Goal: Transaction & Acquisition: Purchase product/service

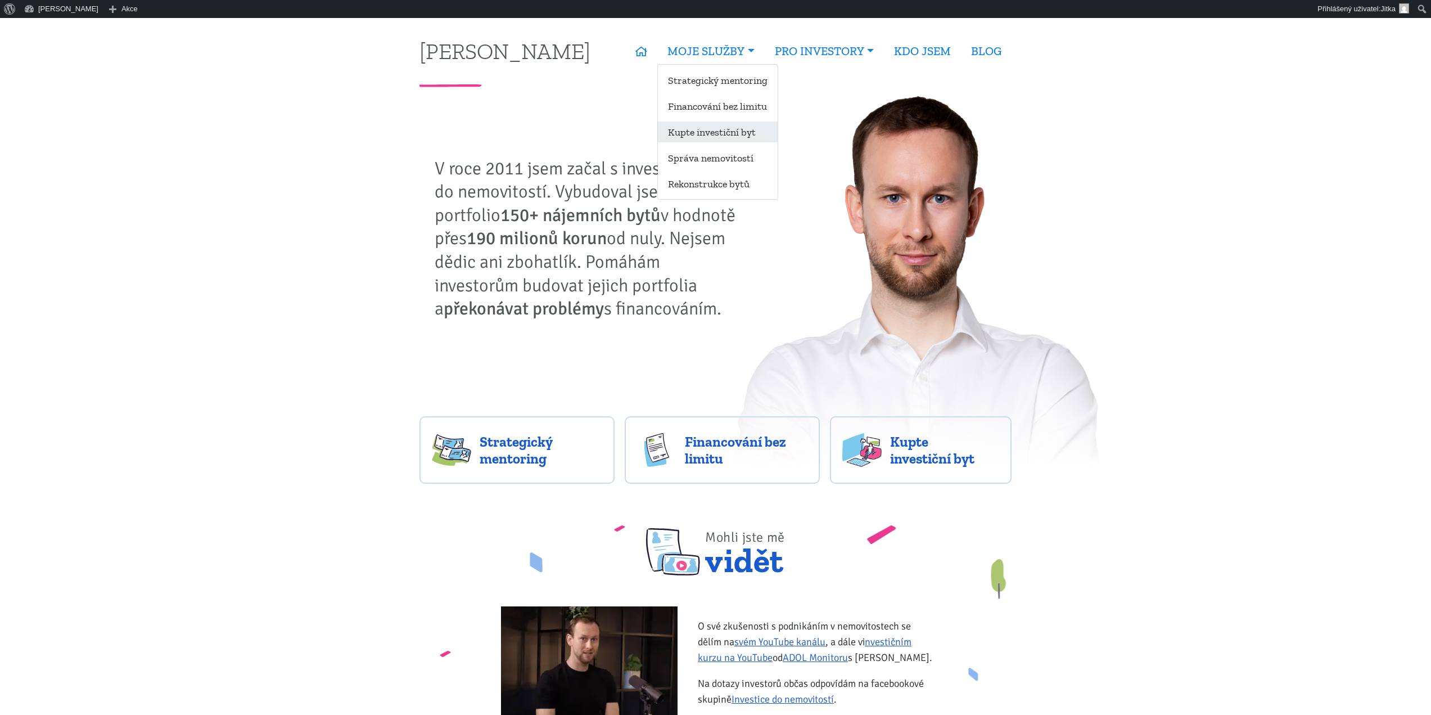
click at [719, 132] on link "Kupte investiční byt" at bounding box center [718, 131] width 120 height 21
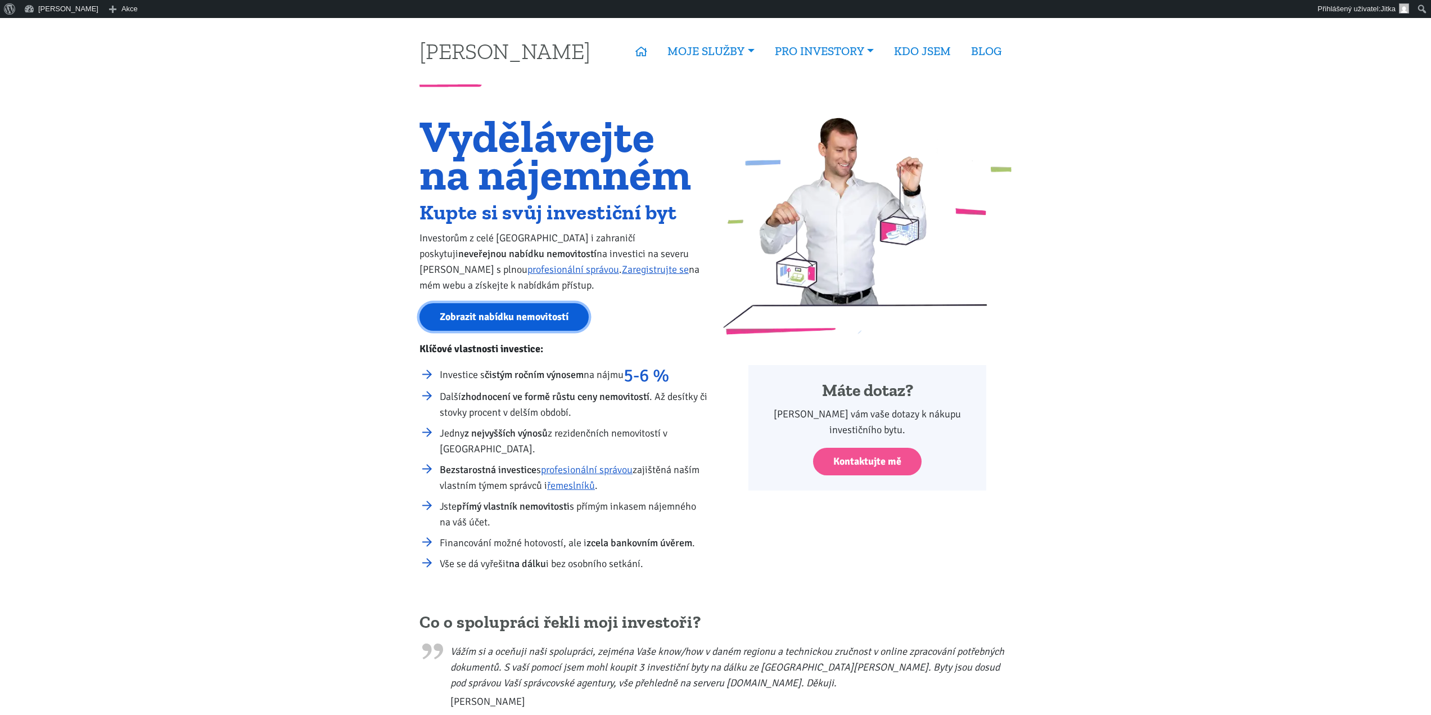
click at [535, 308] on link "Zobrazit nabídku nemovitostí" at bounding box center [504, 317] width 169 height 28
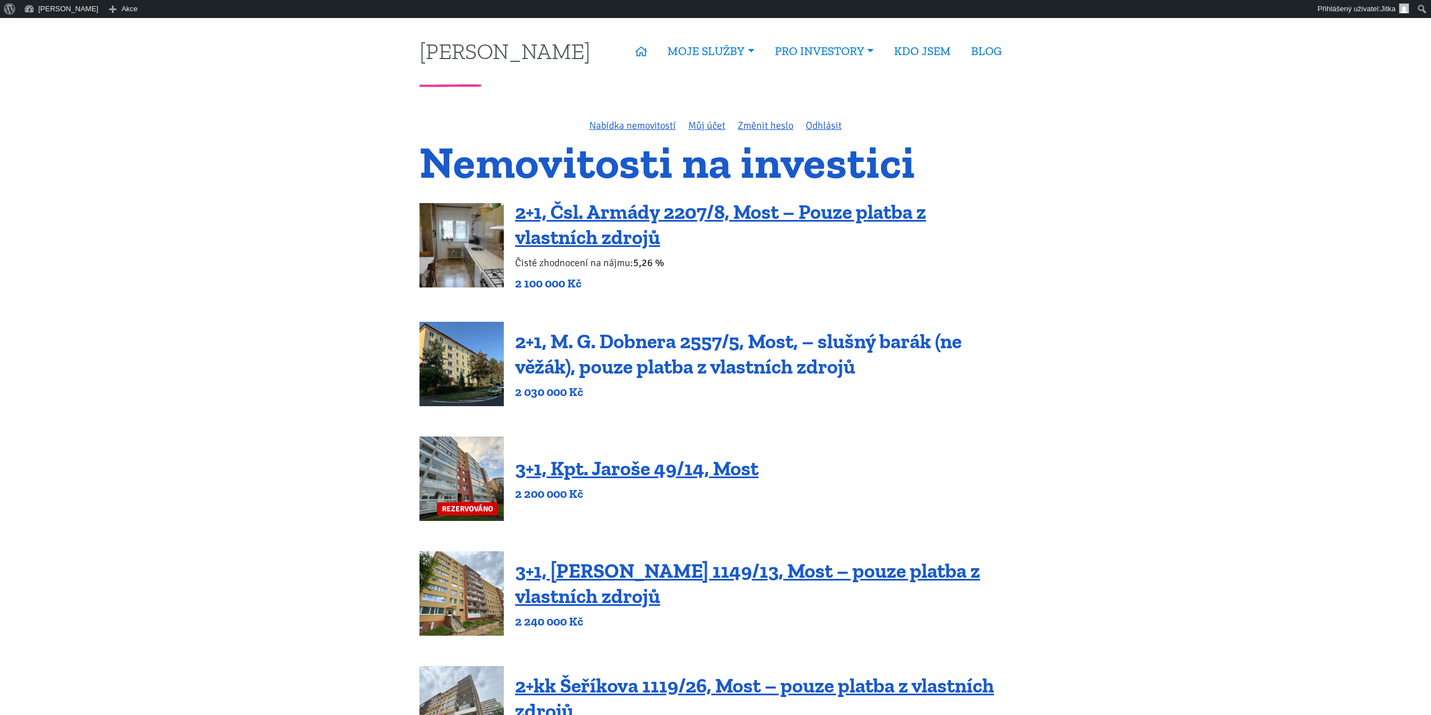
click at [685, 344] on link "2+1, M. G. Dobnera 2557/5, Most, – slušný barák (ne věžák), pouze platba z vlas…" at bounding box center [738, 353] width 447 height 49
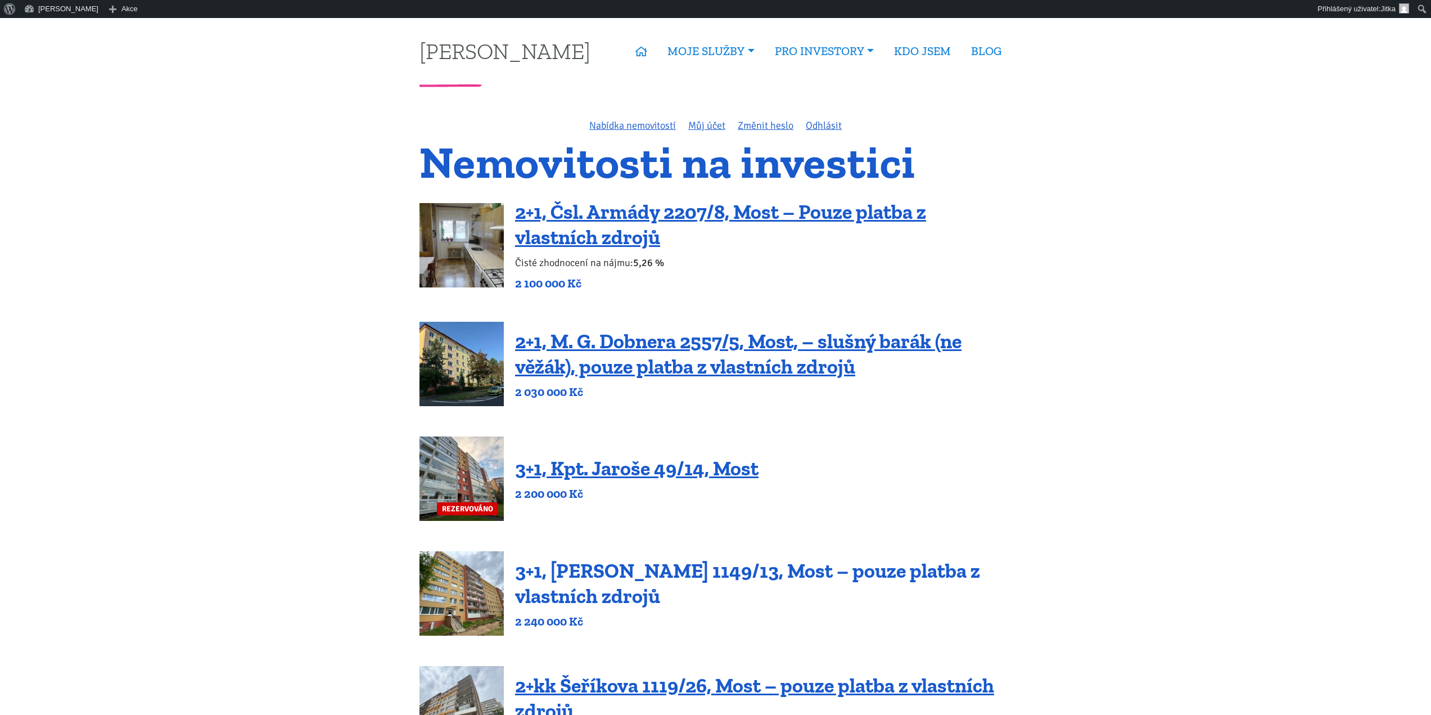
click at [651, 569] on link "3+1, [PERSON_NAME] 1149/13, Most – pouze platba z vlastních zdrojů" at bounding box center [747, 582] width 465 height 49
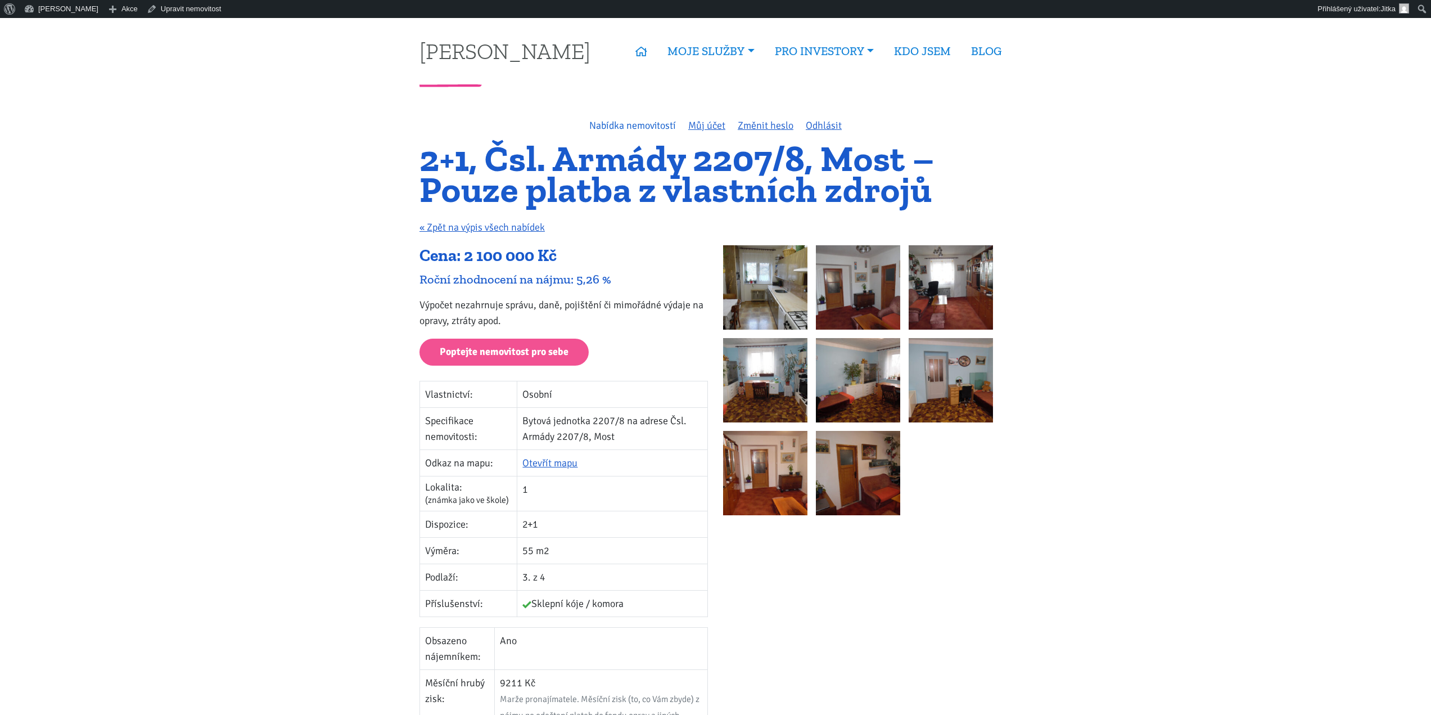
click at [619, 126] on link "Nabídka nemovitostí" at bounding box center [632, 125] width 87 height 12
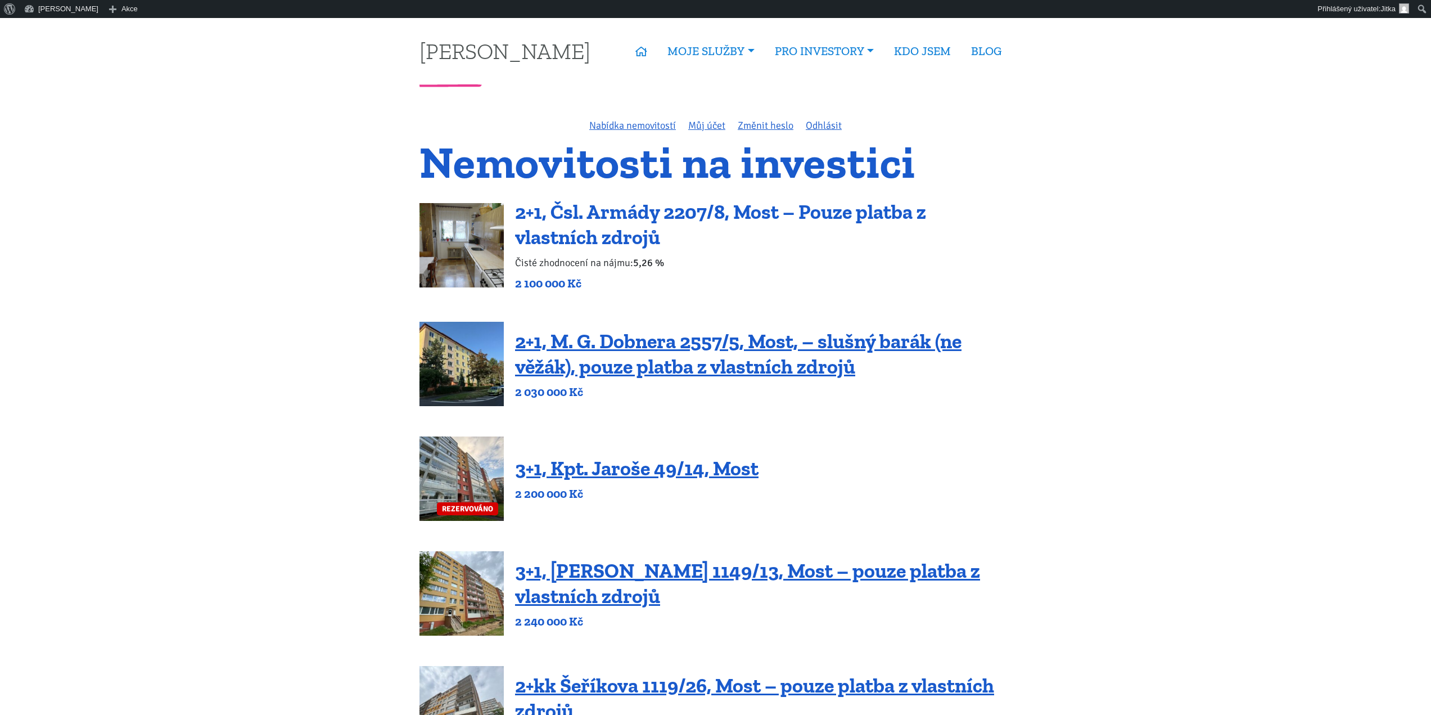
click at [569, 218] on link "2+1, Čsl. Armády 2207/8, Most – Pouze platba z vlastních zdrojů" at bounding box center [720, 224] width 411 height 49
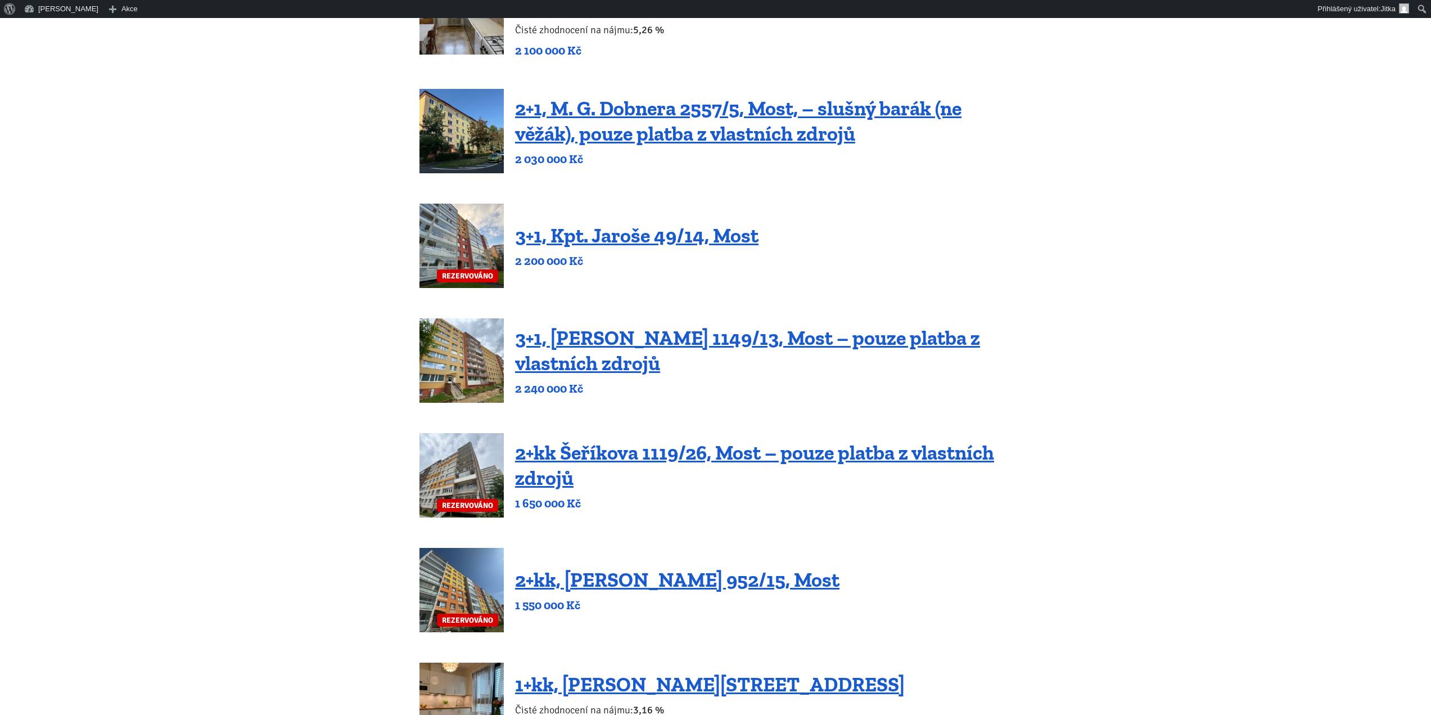
scroll to position [225, 0]
